Goal: Transaction & Acquisition: Purchase product/service

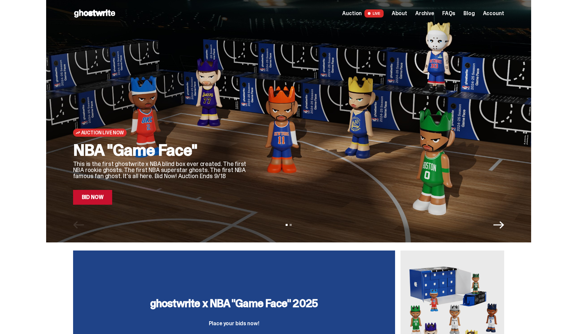
click at [358, 13] on span "Auction" at bounding box center [352, 13] width 20 height 5
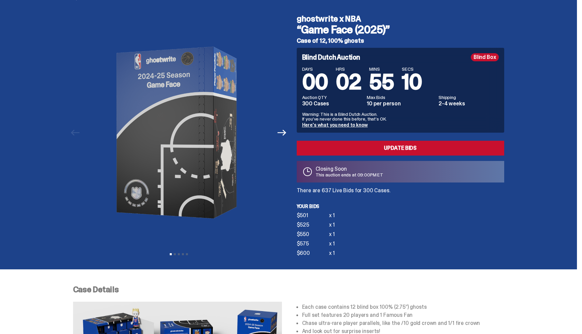
scroll to position [19, 0]
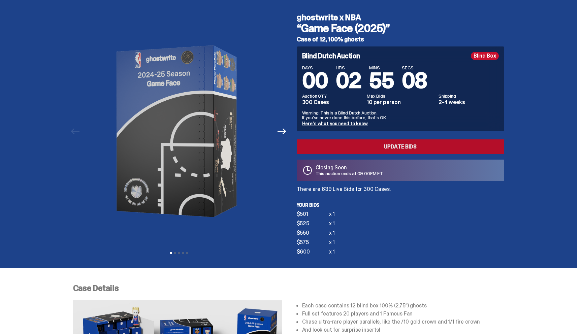
click at [350, 147] on link "Update Bids" at bounding box center [400, 146] width 207 height 15
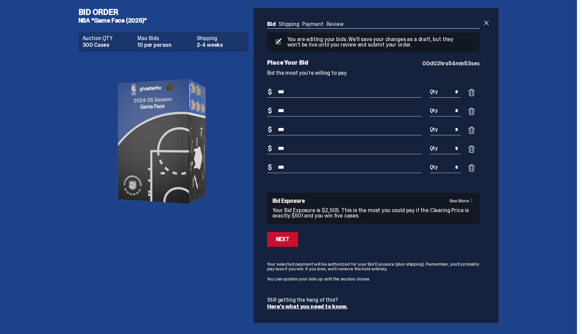
click at [461, 111] on input "*" at bounding box center [445, 110] width 31 height 11
type input "*"
click at [461, 131] on input "*" at bounding box center [445, 129] width 31 height 11
type input "*"
click at [461, 152] on input "*" at bounding box center [445, 148] width 31 height 11
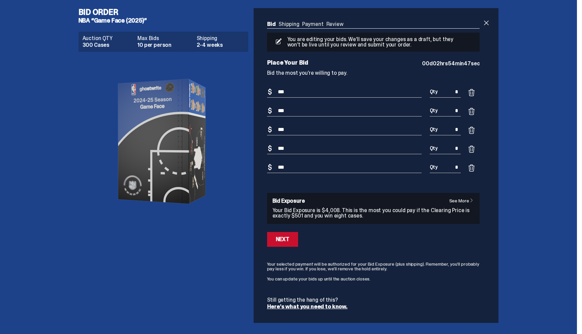
type input "*"
click at [461, 168] on input "*" at bounding box center [445, 167] width 31 height 11
type input "*"
click at [461, 92] on input "*" at bounding box center [445, 92] width 31 height 11
type input "*"
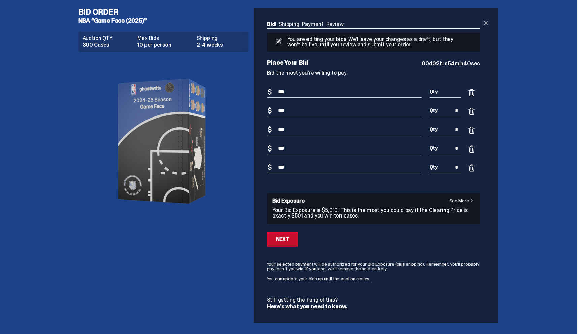
type input "*"
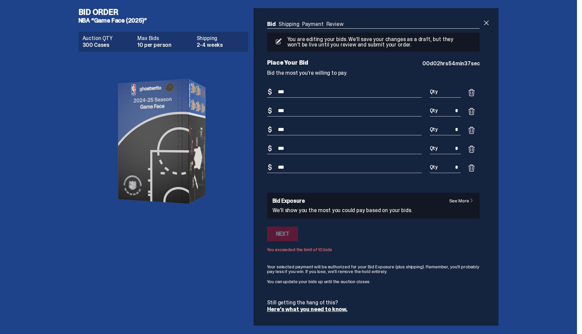
type input "*"
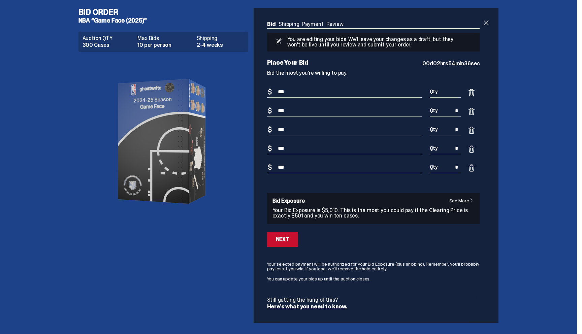
type input "*"
click at [311, 168] on input "***" at bounding box center [344, 167] width 155 height 11
type input "***"
click at [460, 93] on input "*" at bounding box center [445, 92] width 31 height 11
click at [461, 112] on input "*" at bounding box center [445, 110] width 31 height 11
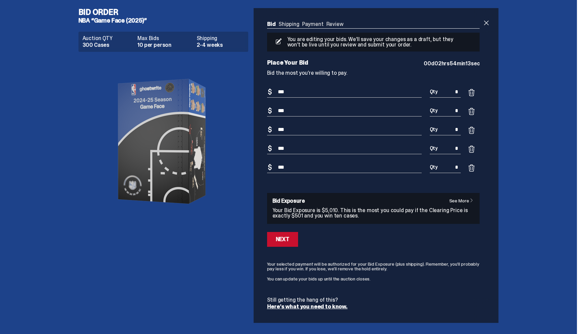
type input "*"
click at [301, 109] on input "***" at bounding box center [344, 110] width 155 height 11
type input "***"
click at [289, 239] on div "Next" at bounding box center [282, 239] width 13 height 5
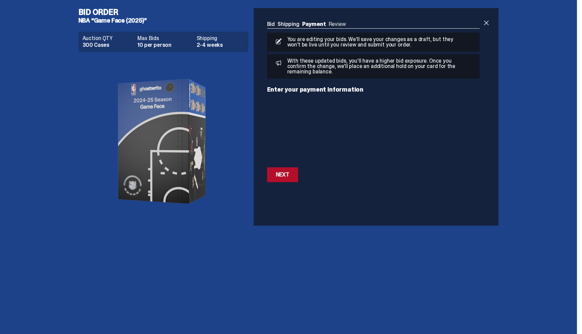
click at [282, 175] on div "Next" at bounding box center [282, 174] width 13 height 5
click at [283, 160] on button "Next Next" at bounding box center [282, 155] width 31 height 15
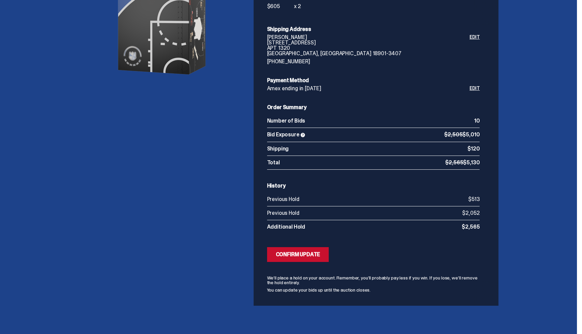
scroll to position [129, 0]
click at [296, 255] on div "Confirm Update" at bounding box center [298, 254] width 44 height 5
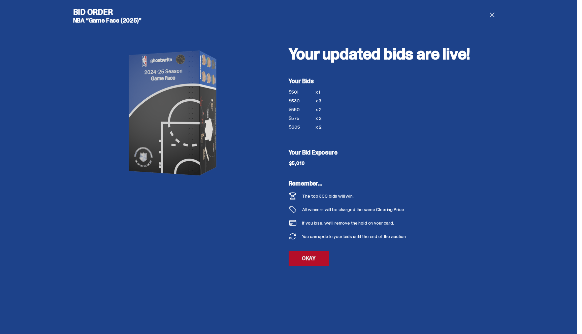
click at [309, 262] on link "OKAY" at bounding box center [309, 258] width 40 height 15
